Goal: Information Seeking & Learning: Learn about a topic

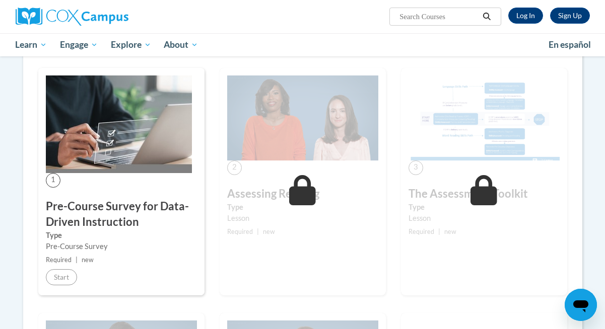
scroll to position [180, 0]
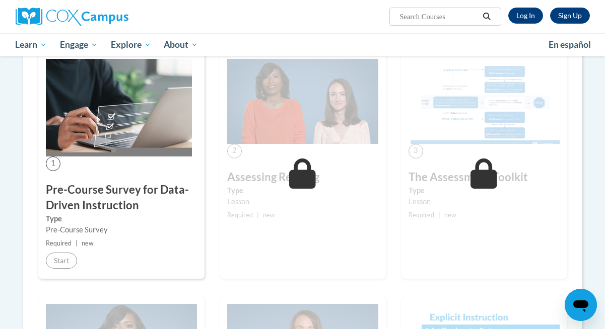
click at [129, 171] on div "1 Pre-Course Survey for Data-Driven Instruction Type Pre-Course Survey Required…" at bounding box center [121, 165] width 166 height 228
click at [530, 18] on link "Log In" at bounding box center [525, 16] width 35 height 16
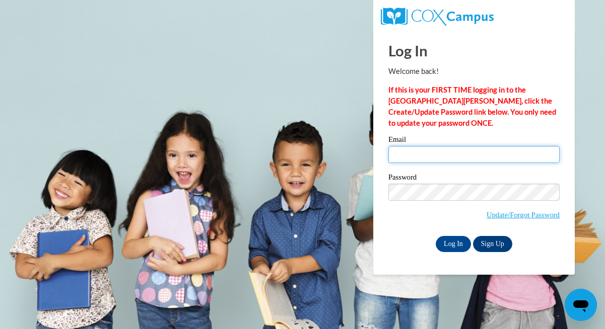
type input "mm63309@georgiasouthern.edu"
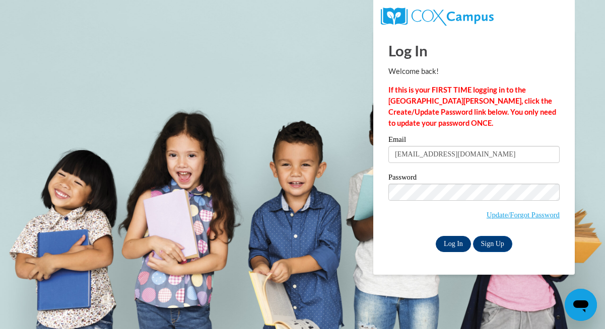
click at [459, 244] on input "Log In" at bounding box center [453, 244] width 35 height 16
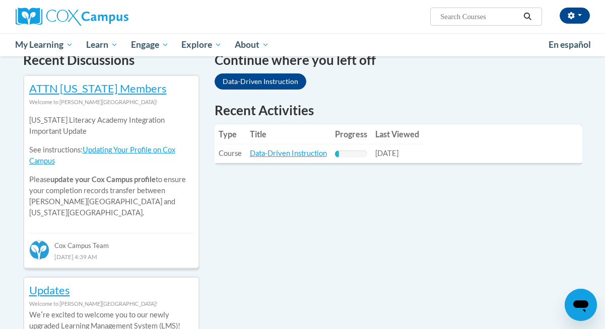
scroll to position [319, 0]
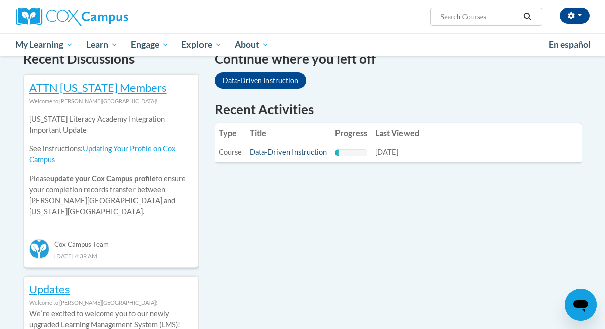
click at [316, 151] on link "Data-Driven Instruction" at bounding box center [288, 152] width 77 height 9
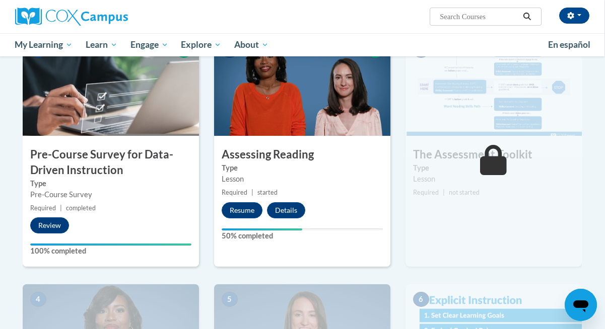
scroll to position [252, 1]
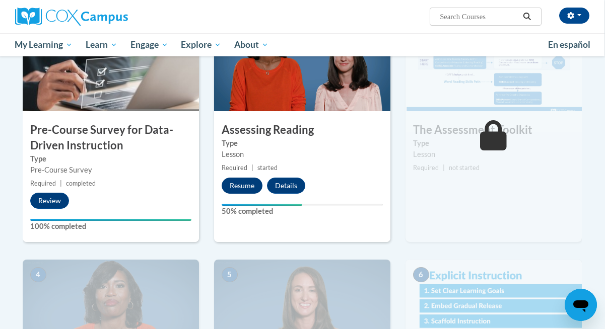
click at [242, 189] on button "Resume" at bounding box center [242, 186] width 41 height 16
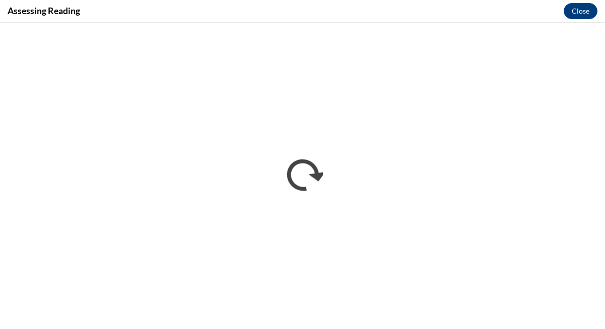
scroll to position [0, 0]
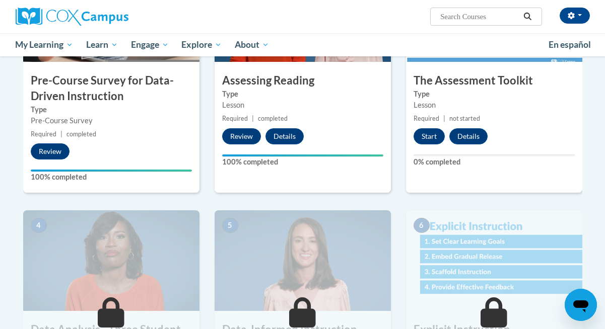
scroll to position [261, 0]
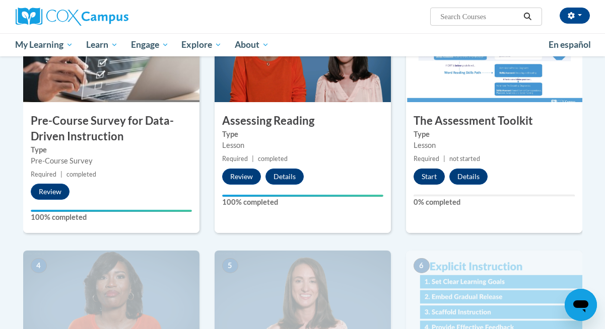
click at [426, 175] on button "Start" at bounding box center [429, 177] width 31 height 16
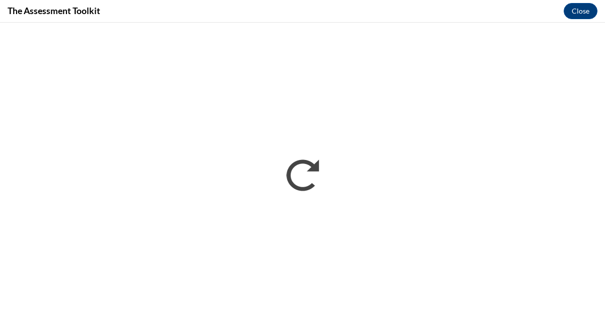
scroll to position [0, 0]
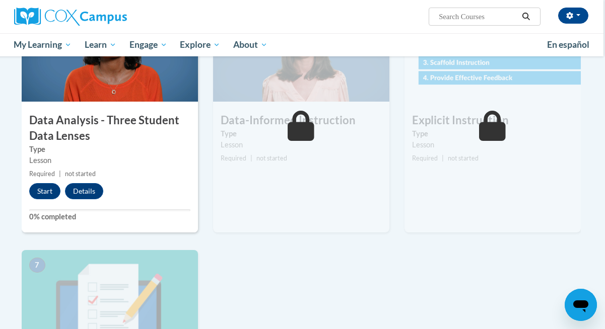
scroll to position [526, 2]
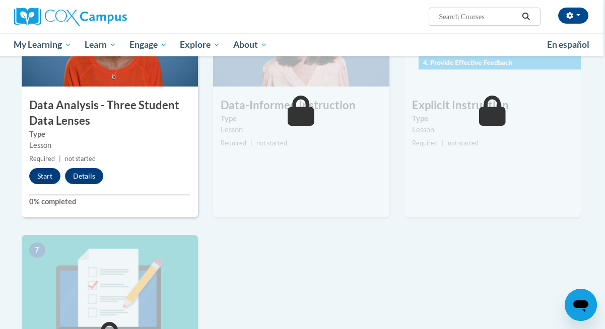
click at [47, 170] on button "Start" at bounding box center [44, 176] width 31 height 16
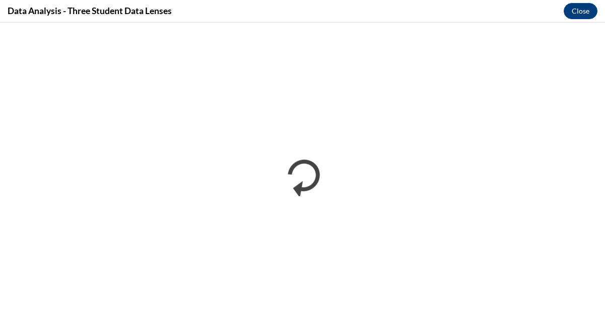
scroll to position [0, 0]
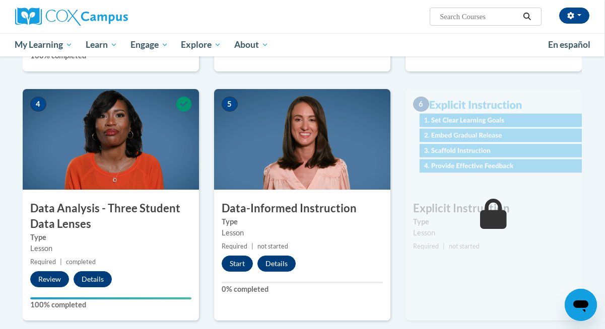
scroll to position [435, 1]
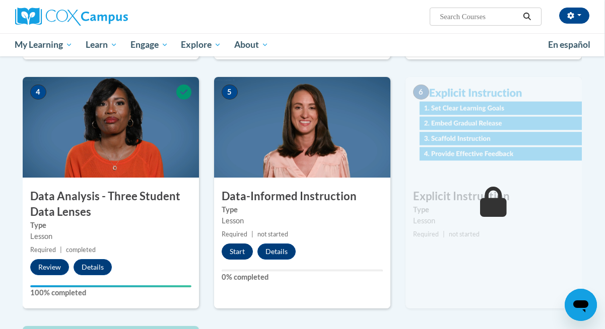
click at [244, 245] on button "Start" at bounding box center [237, 252] width 31 height 16
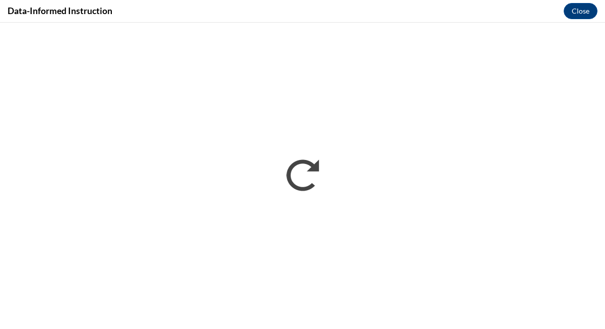
scroll to position [0, 0]
